Goal: Navigation & Orientation: Find specific page/section

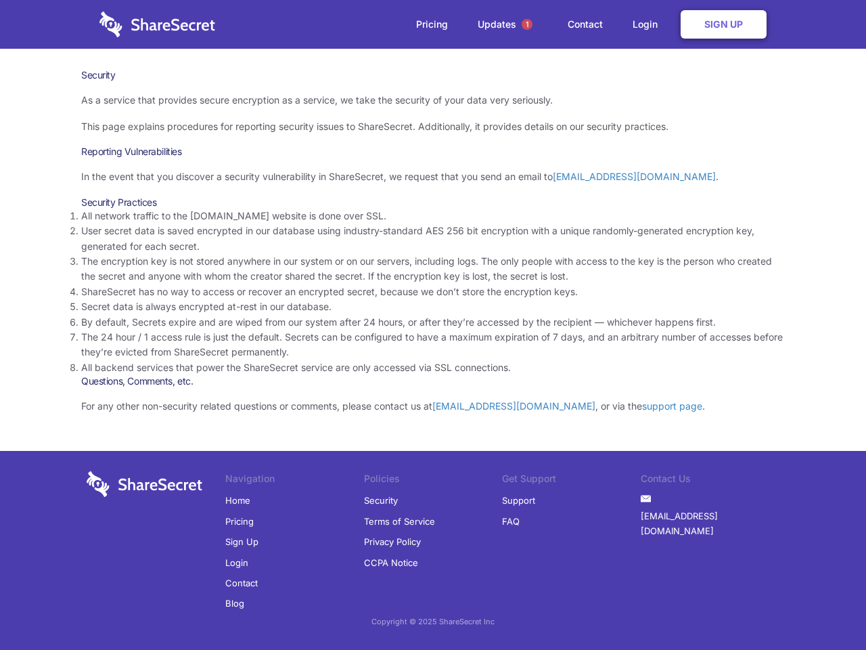
click at [433, 325] on li "By default, Secrets expire and are wiped from our system after 24 hours, or aft…" at bounding box center [433, 322] width 704 height 15
click at [527, 24] on span "1" at bounding box center [527, 24] width 11 height 11
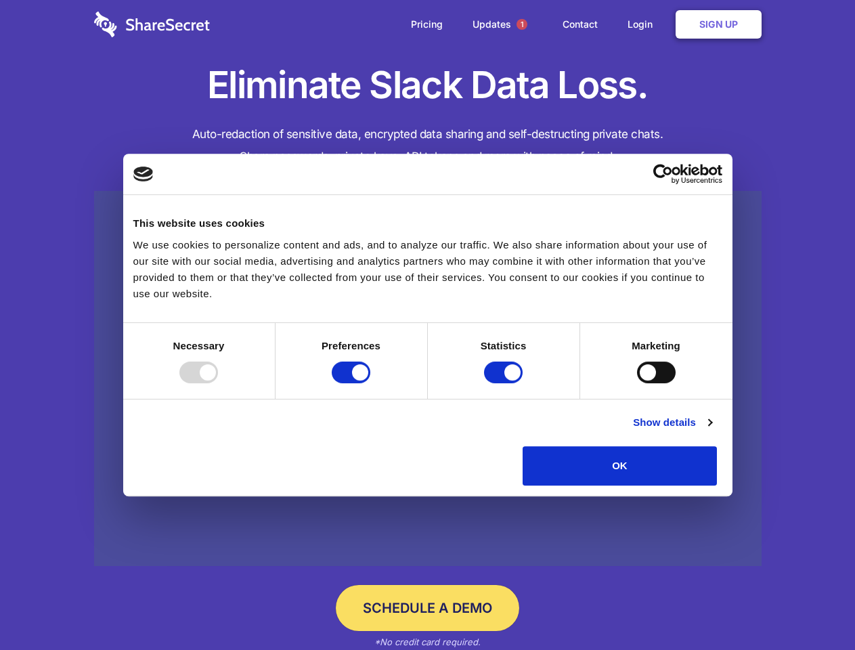
click at [218, 383] on div at bounding box center [198, 372] width 39 height 22
click at [370, 383] on input "Preferences" at bounding box center [351, 372] width 39 height 22
checkbox input "false"
click at [505, 383] on input "Statistics" at bounding box center [503, 372] width 39 height 22
checkbox input "false"
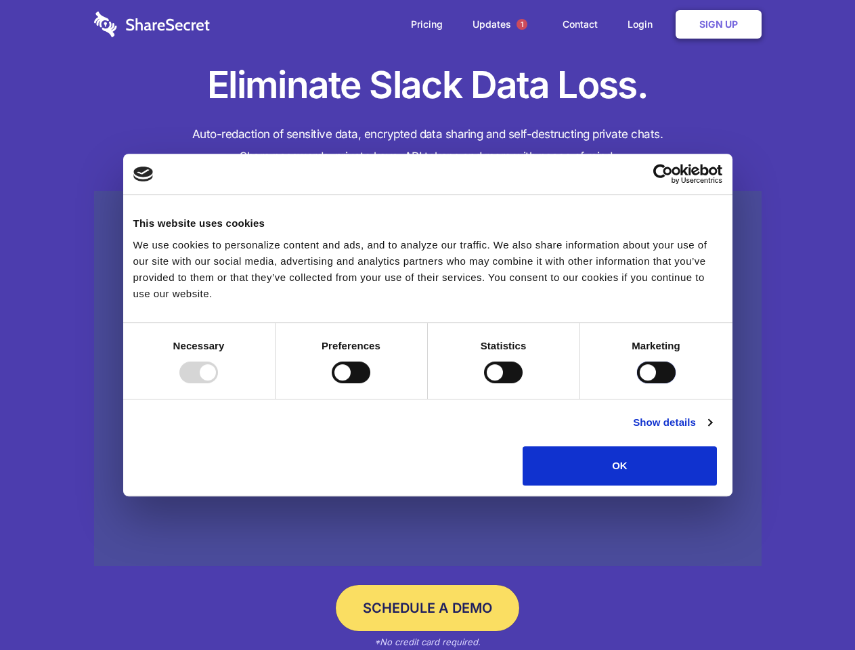
click at [637, 383] on input "Marketing" at bounding box center [656, 372] width 39 height 22
checkbox input "true"
click at [711, 430] on link "Show details" at bounding box center [672, 422] width 78 height 16
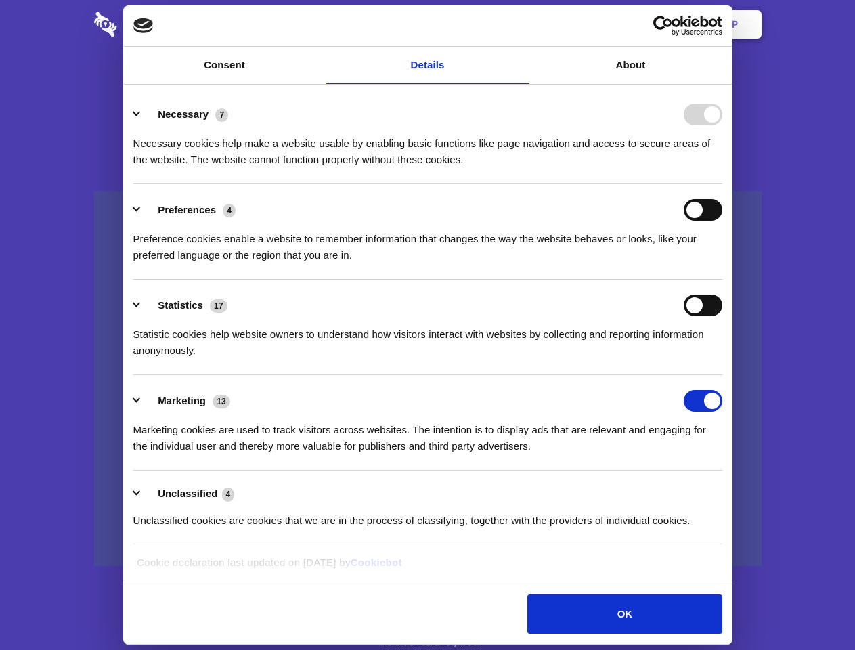
click at [728, 490] on ul "Necessary 7 Necessary cookies help make a website usable by enabling basic func…" at bounding box center [428, 317] width 602 height 456
click at [521, 24] on span "1" at bounding box center [521, 24] width 11 height 11
